Goal: Information Seeking & Learning: Learn about a topic

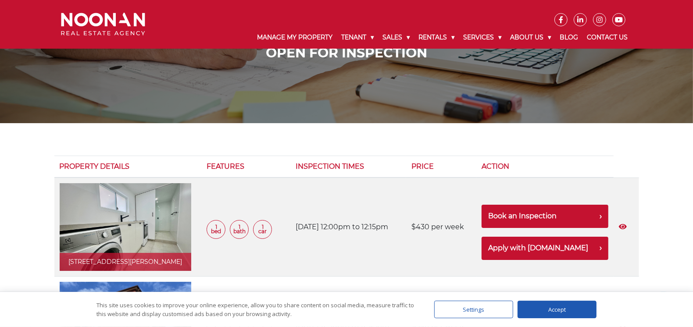
scroll to position [44, 0]
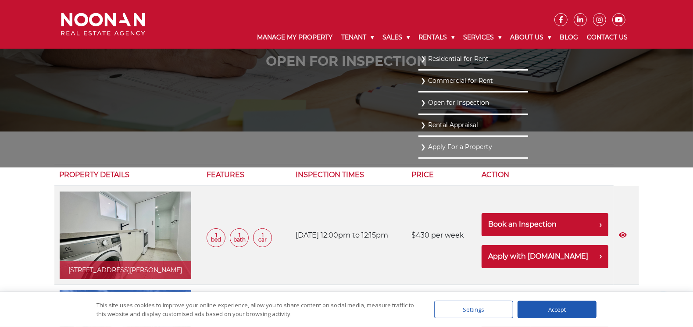
click at [436, 57] on link "Residential for Rent" at bounding box center [473, 59] width 105 height 12
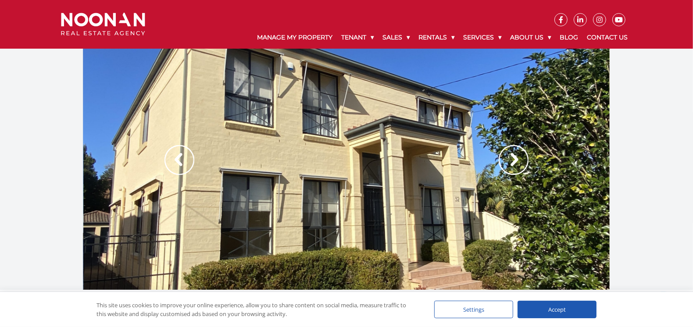
click at [521, 158] on img at bounding box center [514, 160] width 30 height 30
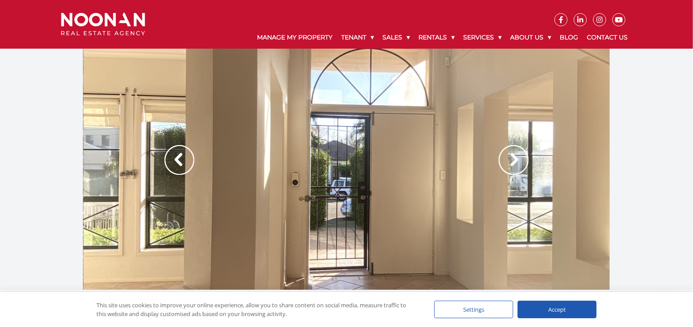
click at [521, 158] on img at bounding box center [514, 160] width 30 height 30
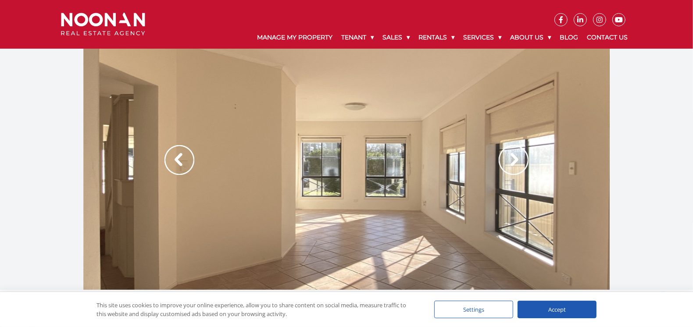
click at [521, 158] on img at bounding box center [514, 160] width 30 height 30
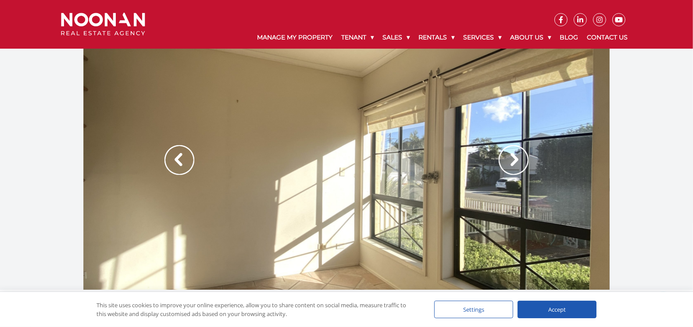
click at [521, 158] on img at bounding box center [514, 160] width 30 height 30
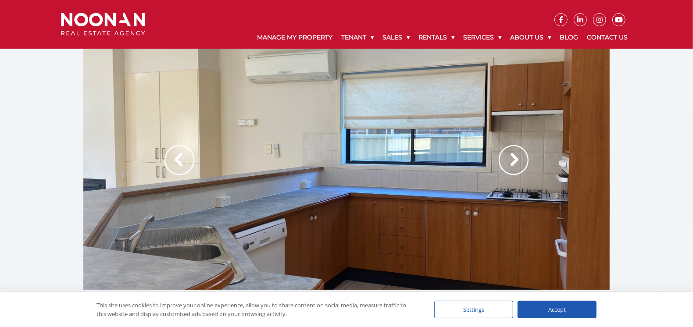
click at [180, 157] on img at bounding box center [179, 160] width 30 height 30
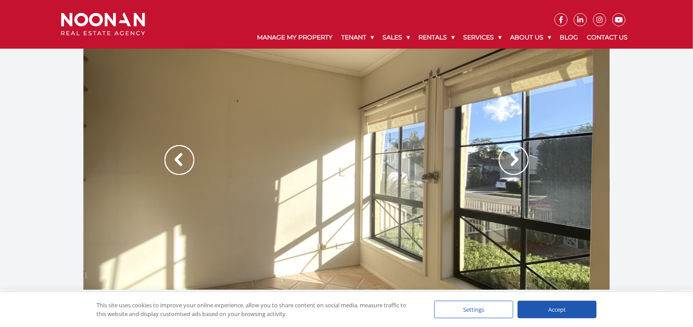
click at [520, 157] on img at bounding box center [514, 160] width 30 height 30
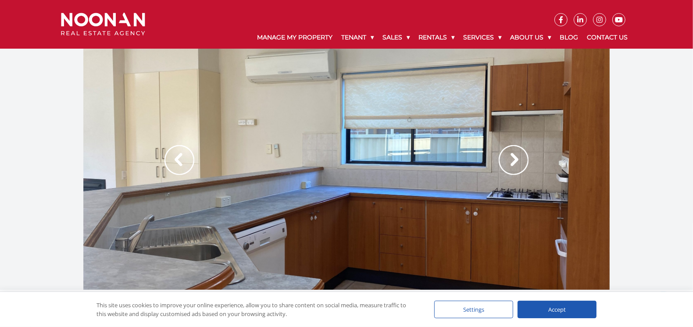
click at [520, 157] on img at bounding box center [514, 160] width 30 height 30
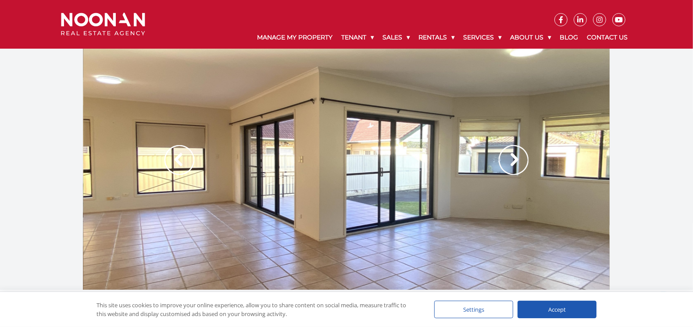
click at [520, 157] on img at bounding box center [514, 160] width 30 height 30
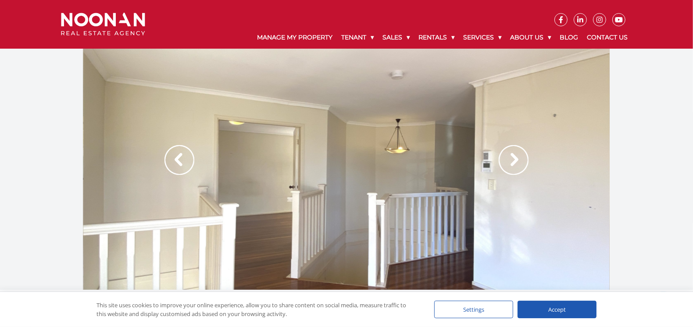
click at [520, 157] on img at bounding box center [514, 160] width 30 height 30
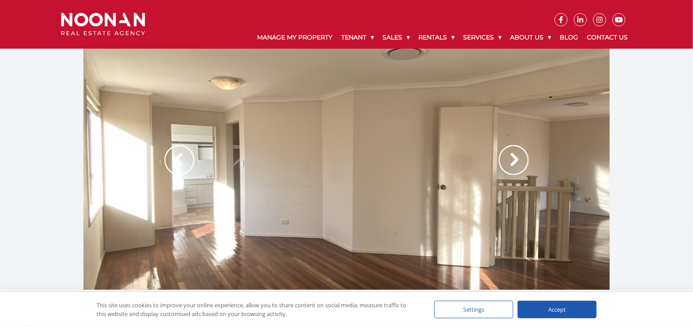
click at [520, 157] on img at bounding box center [514, 160] width 30 height 30
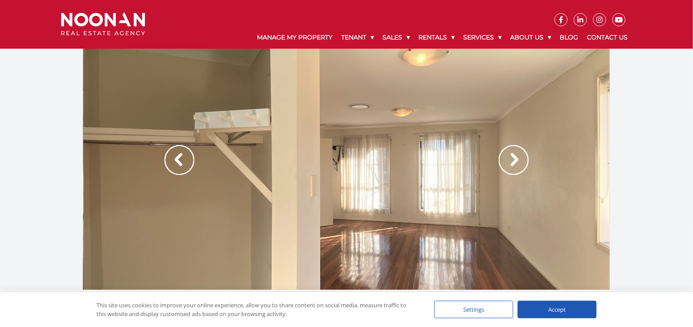
click at [520, 157] on img at bounding box center [514, 160] width 30 height 30
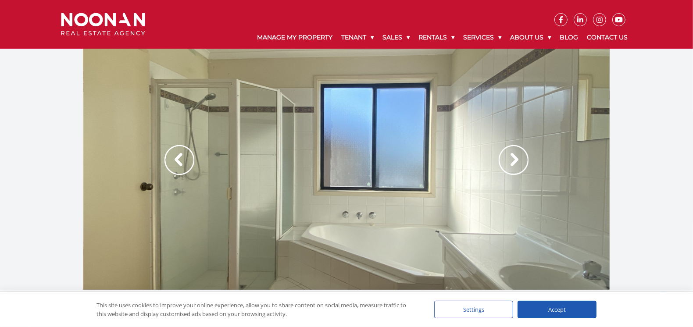
click at [520, 157] on img at bounding box center [514, 160] width 30 height 30
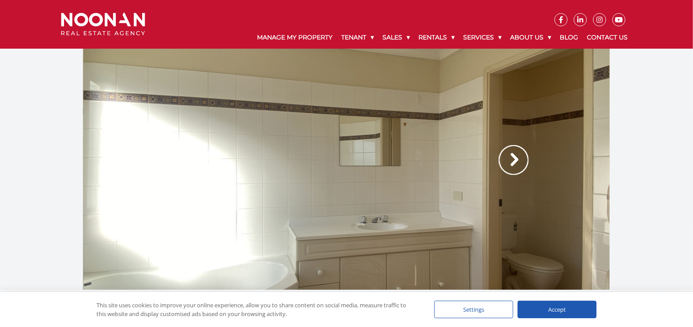
click at [520, 157] on img at bounding box center [514, 160] width 30 height 30
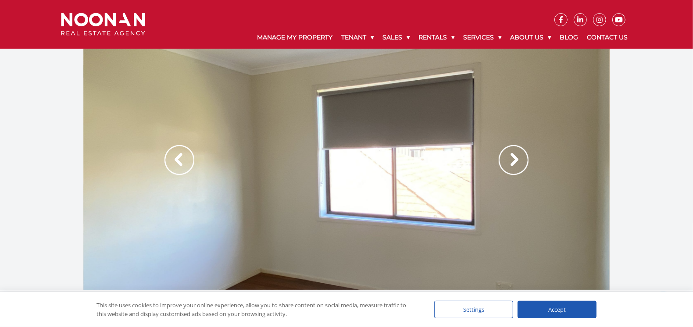
click at [520, 157] on img at bounding box center [514, 160] width 30 height 30
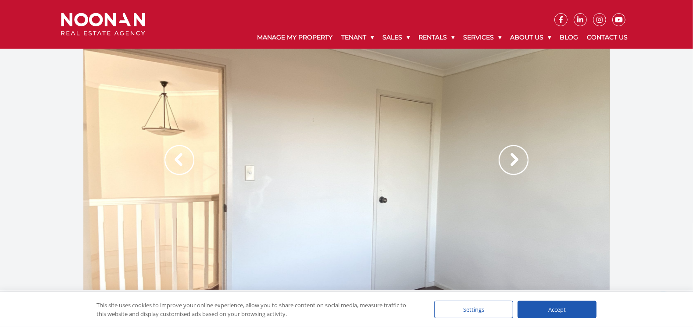
click at [520, 157] on img at bounding box center [514, 160] width 30 height 30
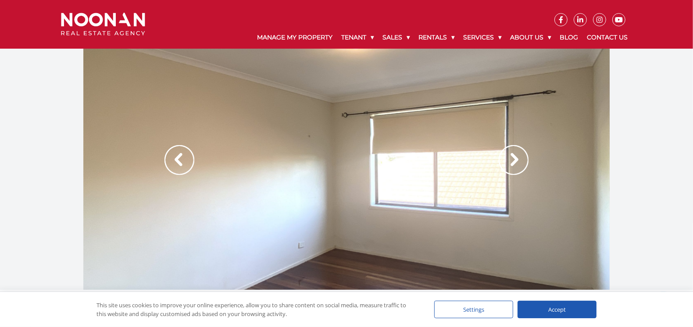
click at [520, 157] on img at bounding box center [514, 160] width 30 height 30
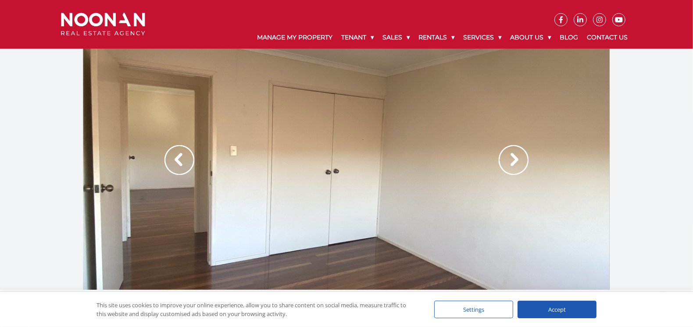
click at [520, 157] on img at bounding box center [514, 160] width 30 height 30
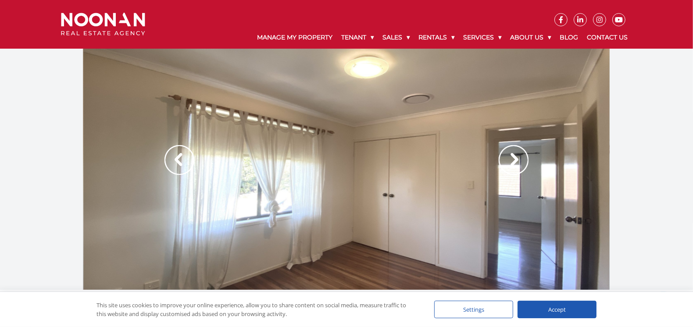
click at [520, 157] on img at bounding box center [514, 160] width 30 height 30
